Goal: Task Accomplishment & Management: Use online tool/utility

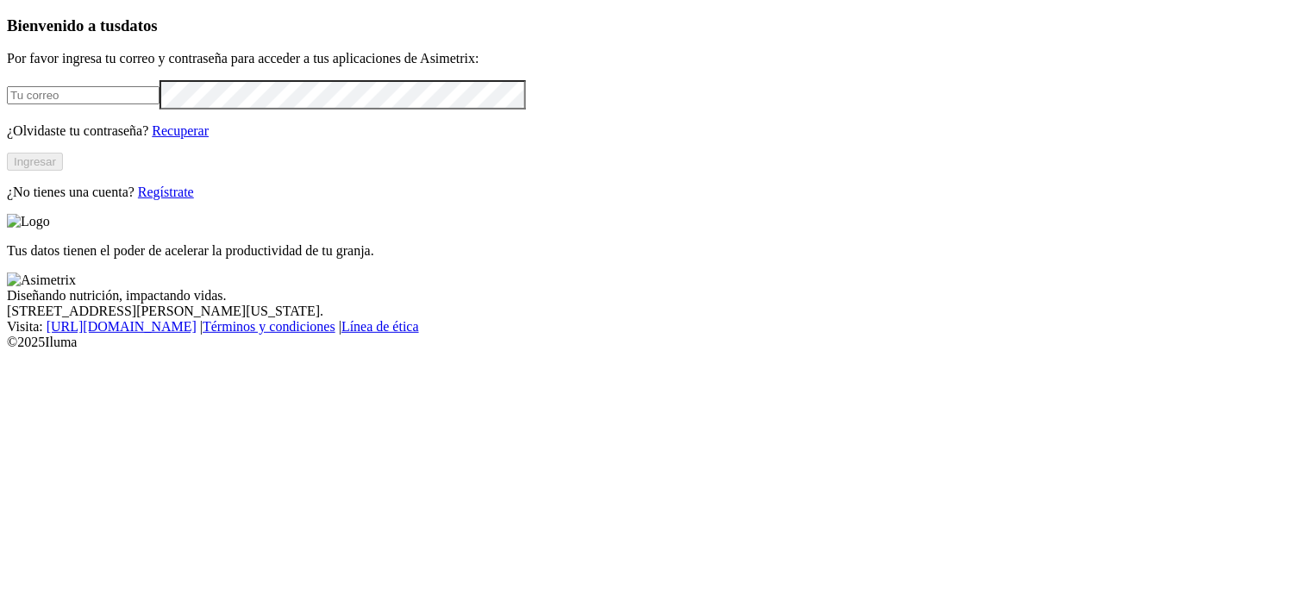
type input "[EMAIL_ADDRESS][PERSON_NAME][DOMAIN_NAME]"
click at [63, 171] on button "Ingresar" at bounding box center [35, 162] width 56 height 18
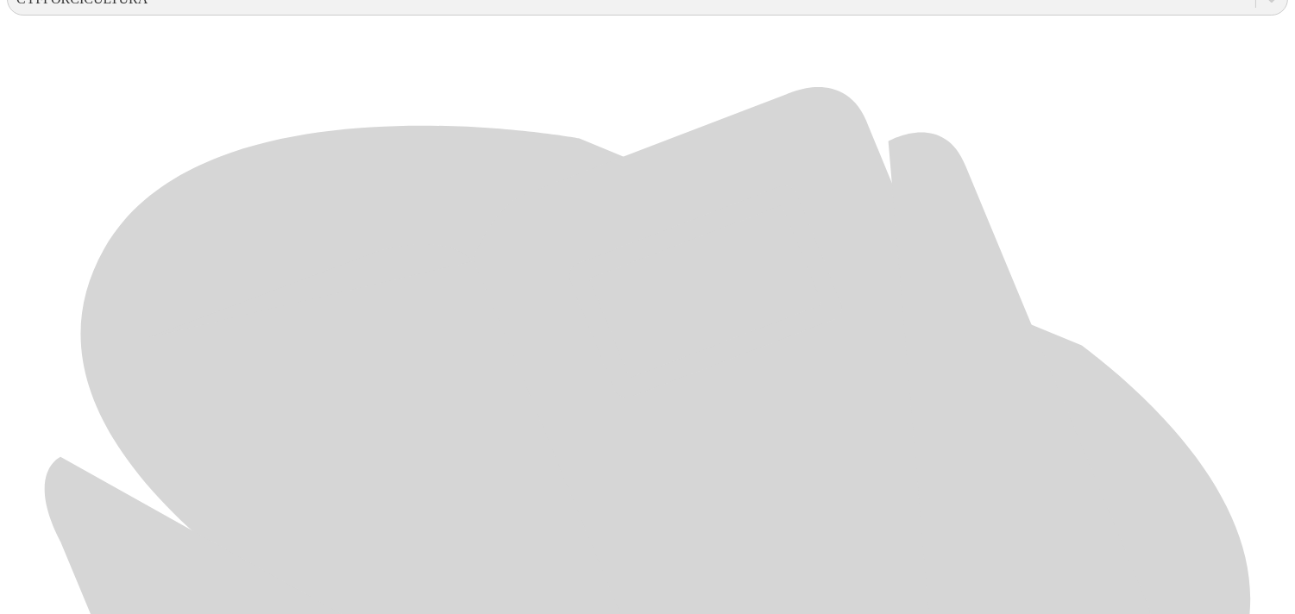
scroll to position [735, 0]
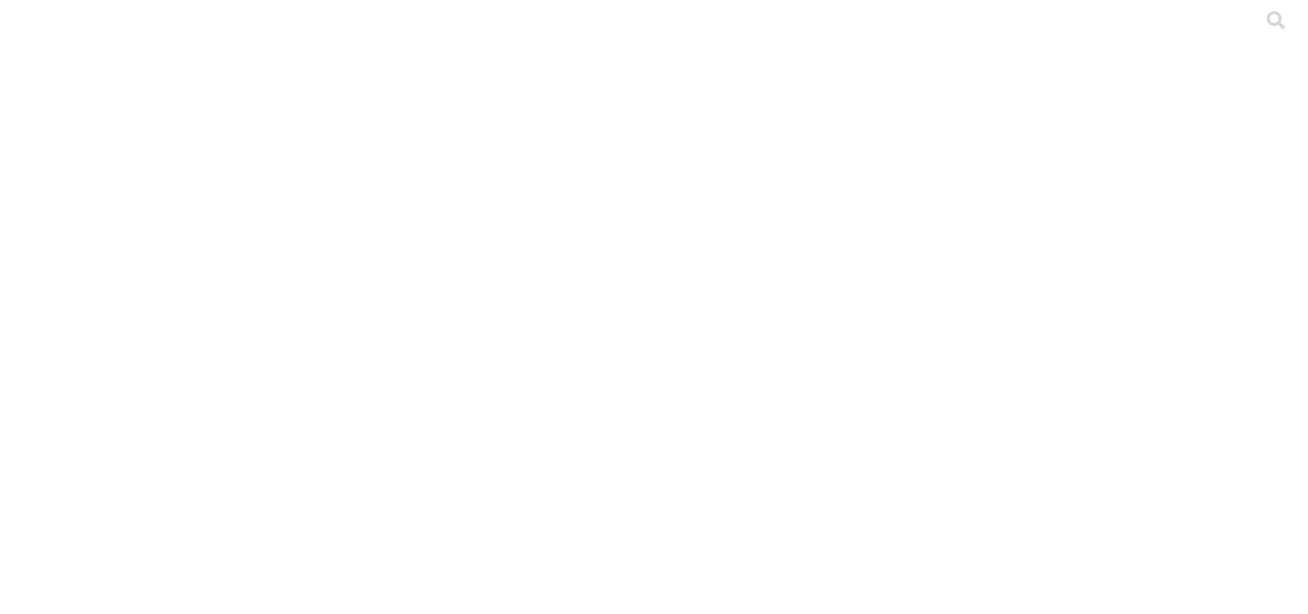
drag, startPoint x: 894, startPoint y: 273, endPoint x: 675, endPoint y: 273, distance: 218.2
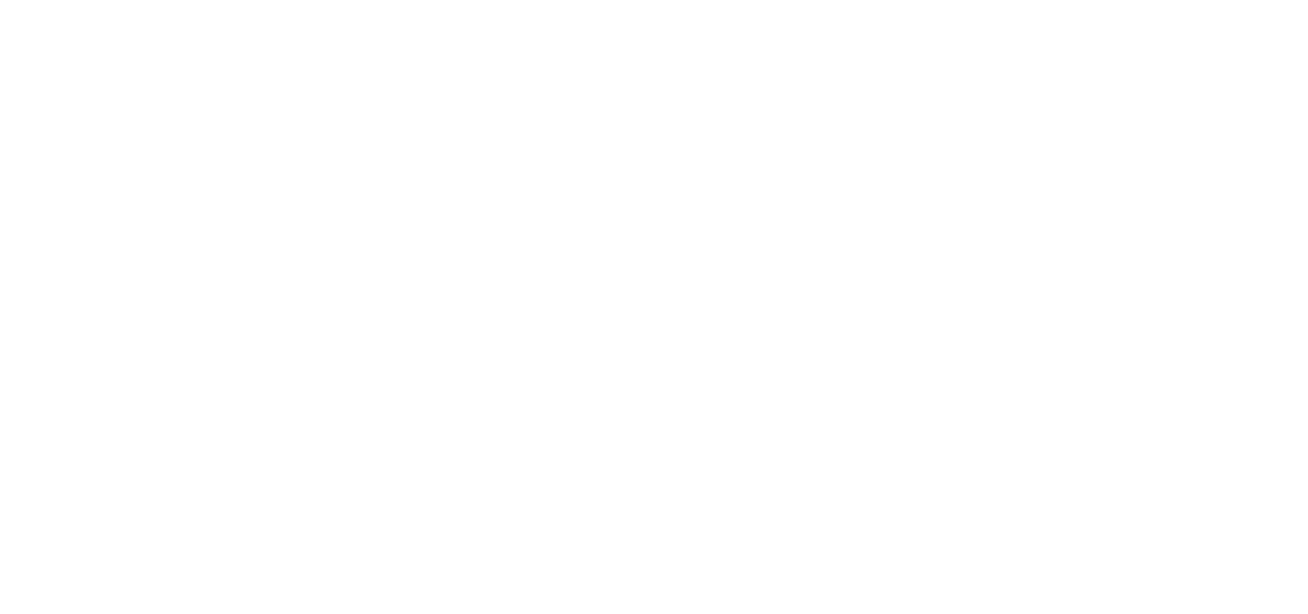
type input "Agosto-2025"
paste input "Agosto-2025"
type input "Agosto-2025"
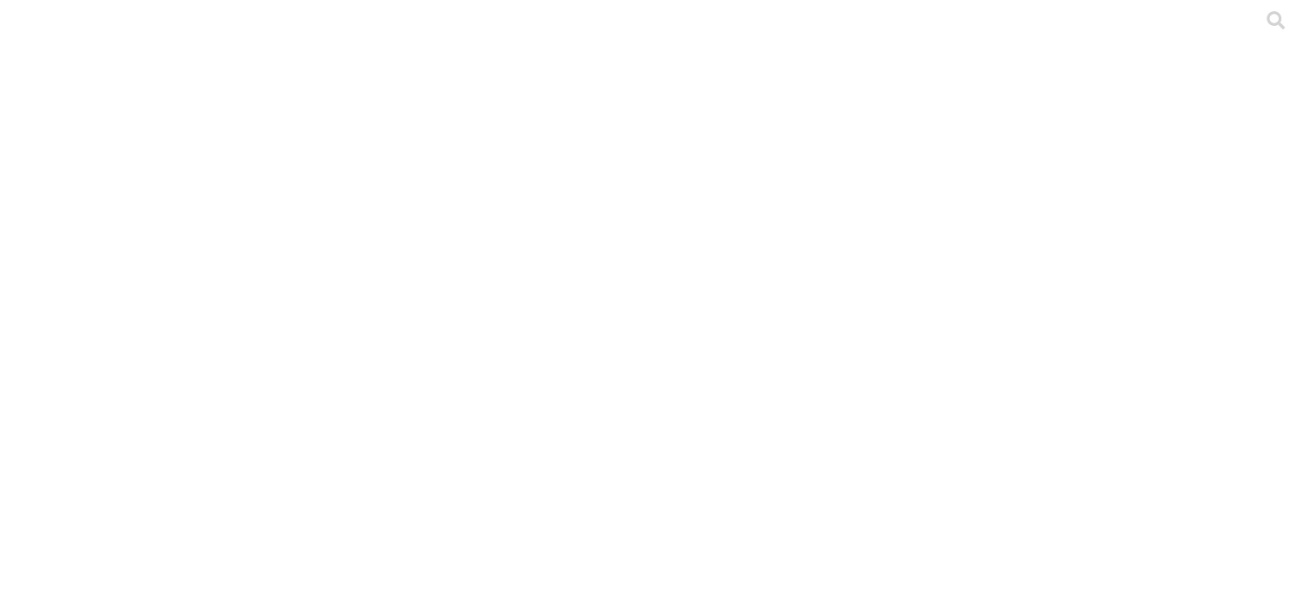
paste input "Agosto-2025"
type input "Agosto-2025"
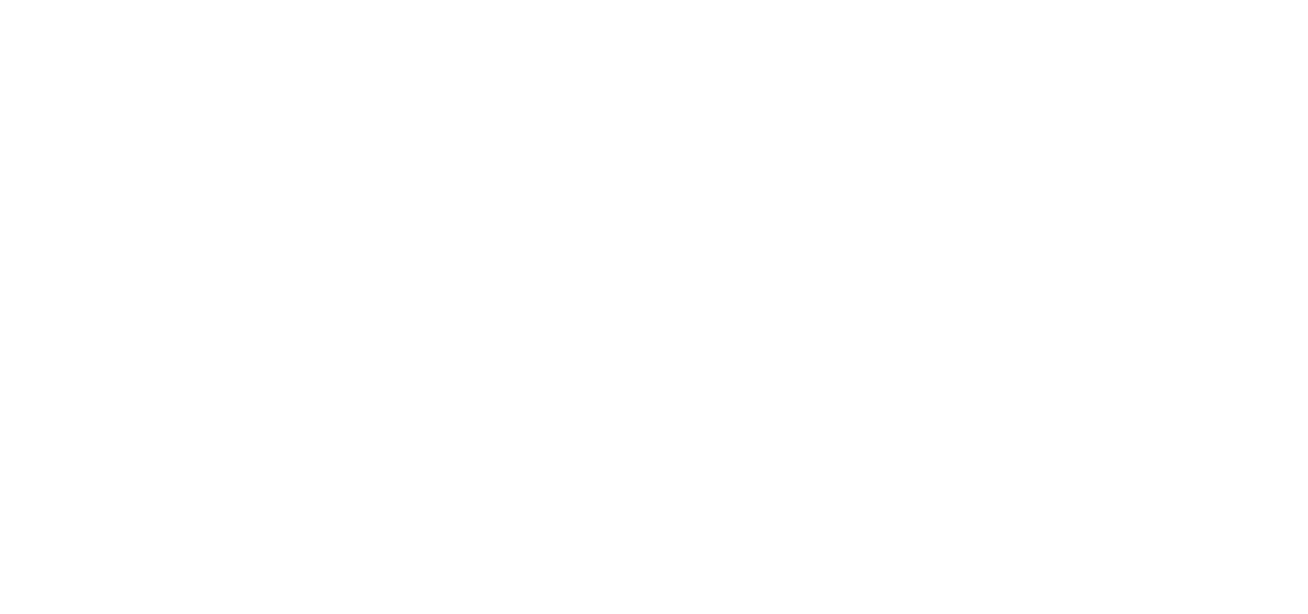
paste input "Agosto-2025"
type input "Agosto-2025"
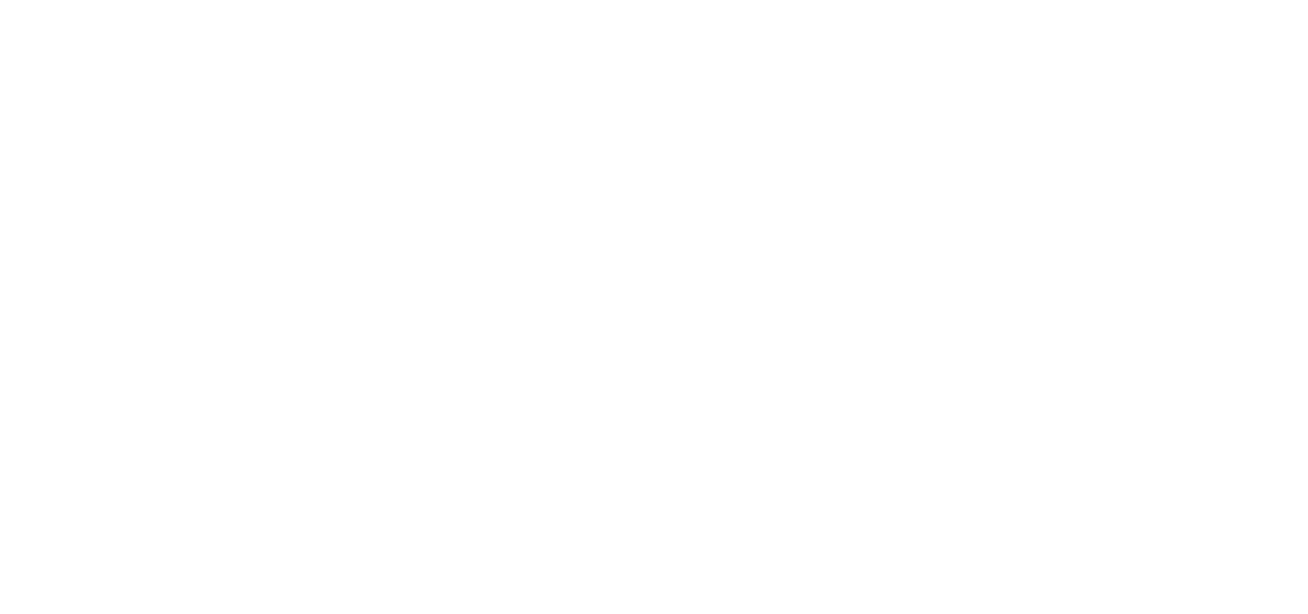
paste input "Agosto-2025"
type input "Agosto-2025"
